Goal: Obtain resource: Obtain resource

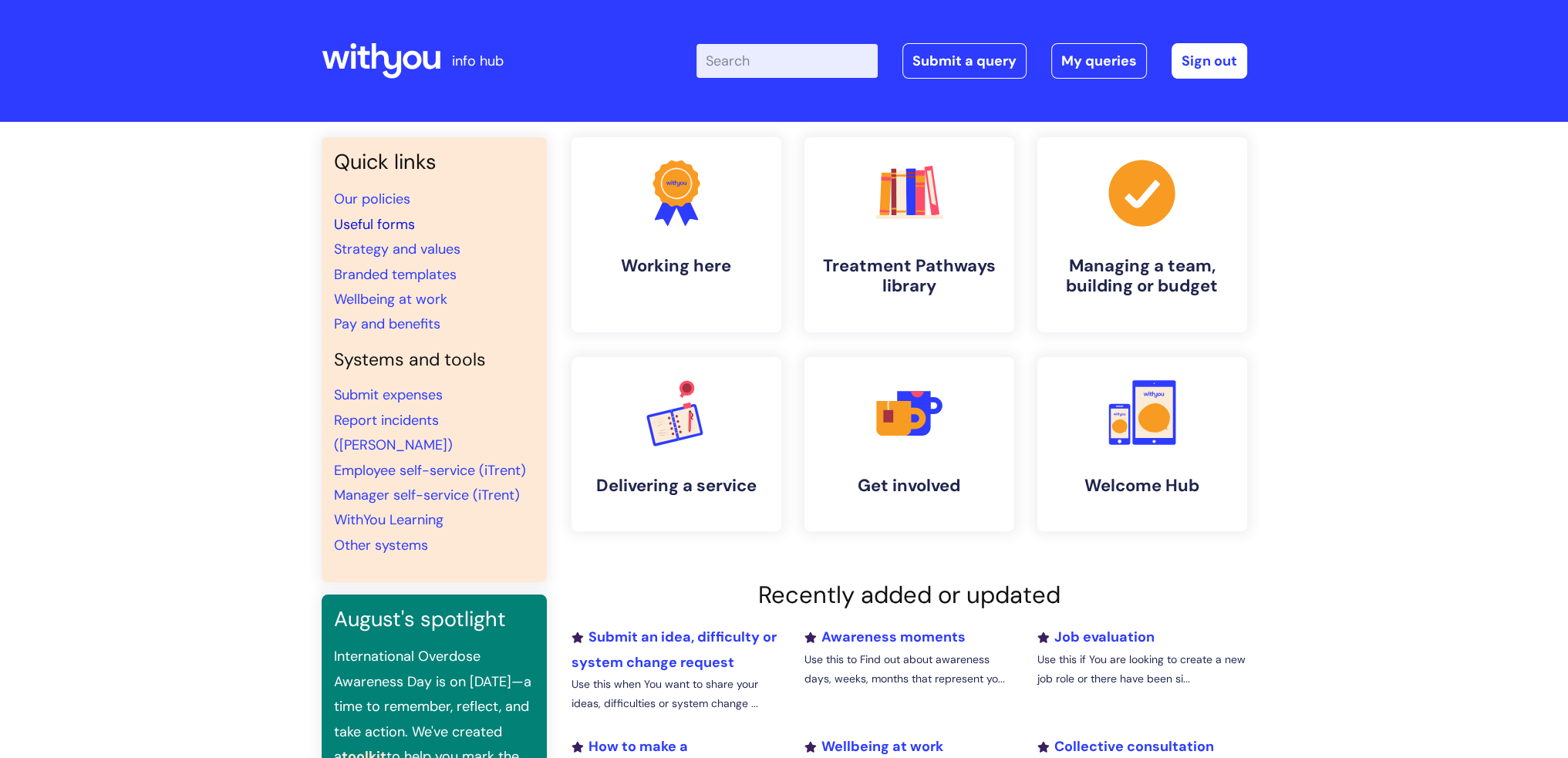
click at [398, 221] on link "Useful forms" at bounding box center [374, 224] width 81 height 19
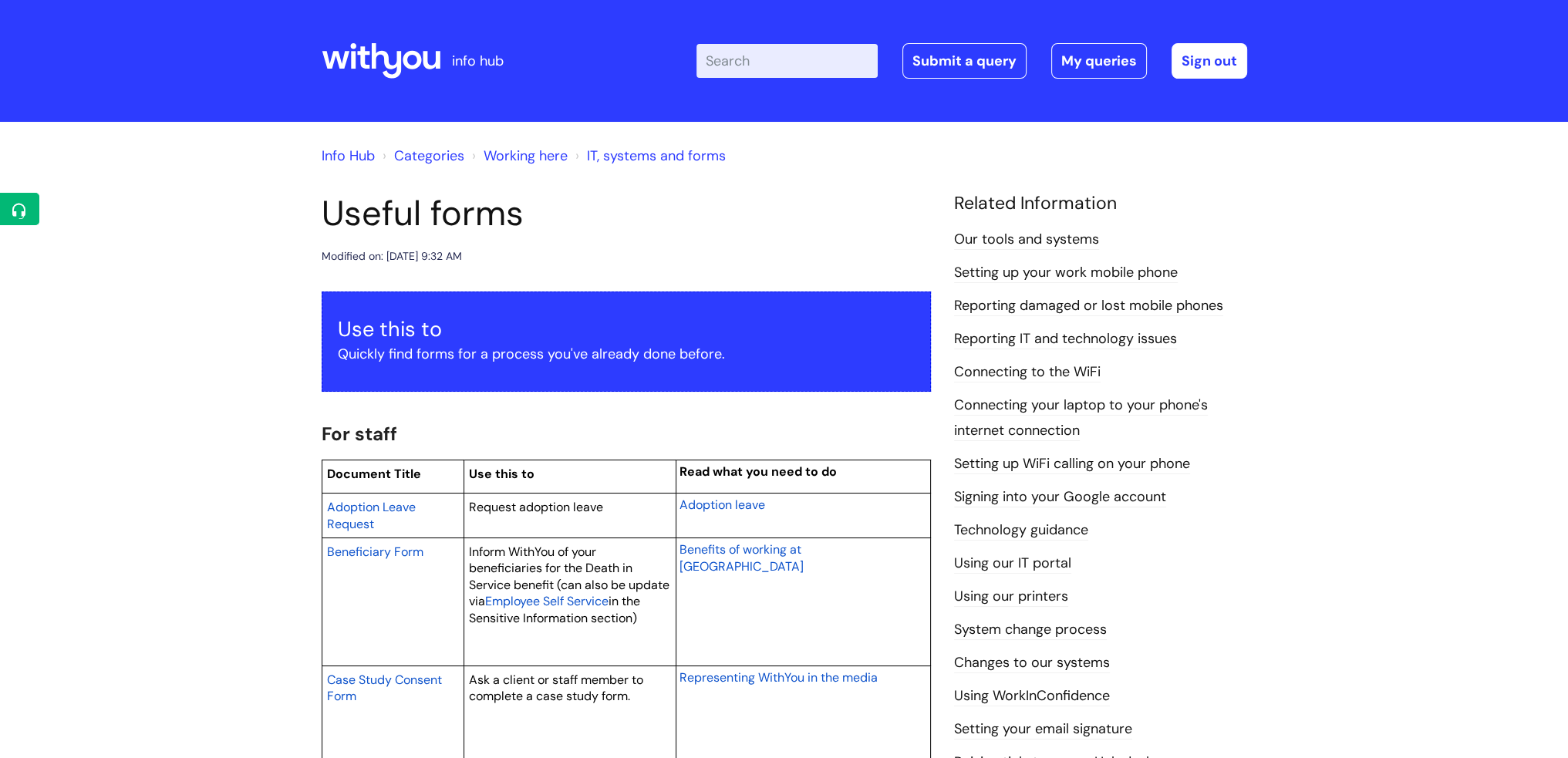
click at [785, 69] on input "Enter your search term here..." at bounding box center [787, 61] width 181 height 34
type input "one to one notes"
click button "Search" at bounding box center [0, 0] width 0 height 0
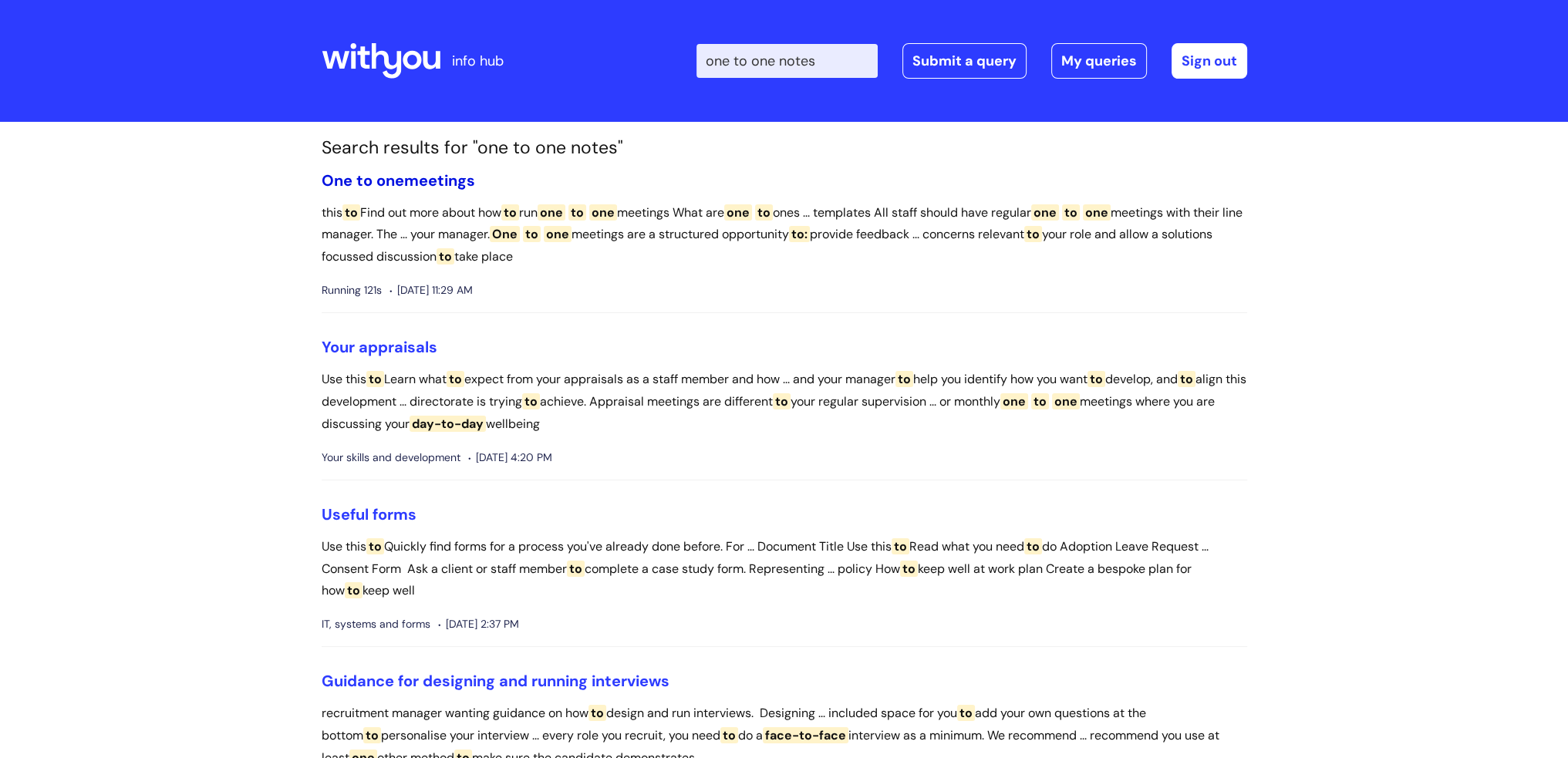
click at [398, 186] on span "one" at bounding box center [389, 180] width 28 height 20
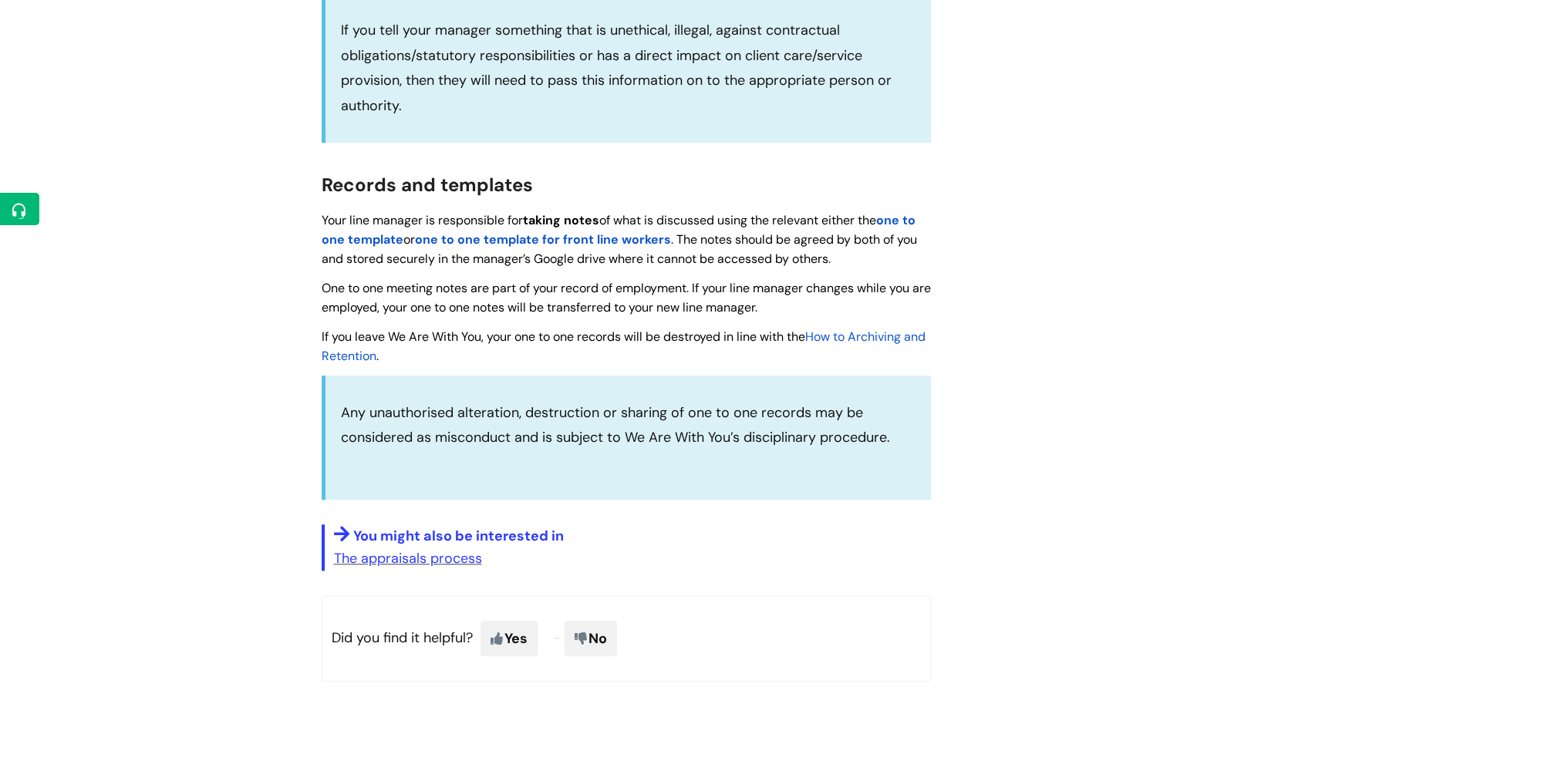
scroll to position [1542, 0]
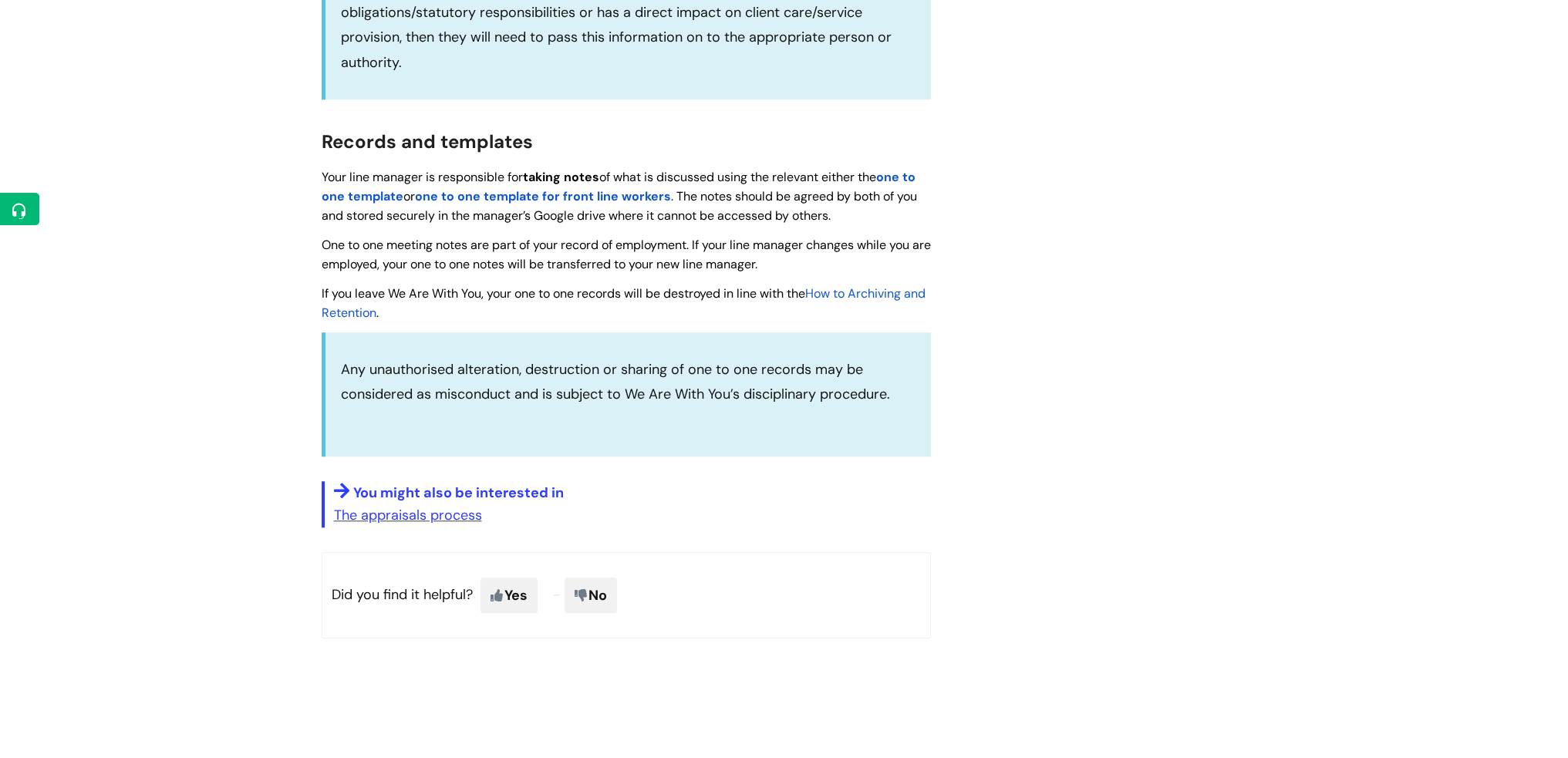
click at [362, 204] on strong "one to one template" at bounding box center [618, 187] width 594 height 36
